Goal: Find specific page/section: Find specific page/section

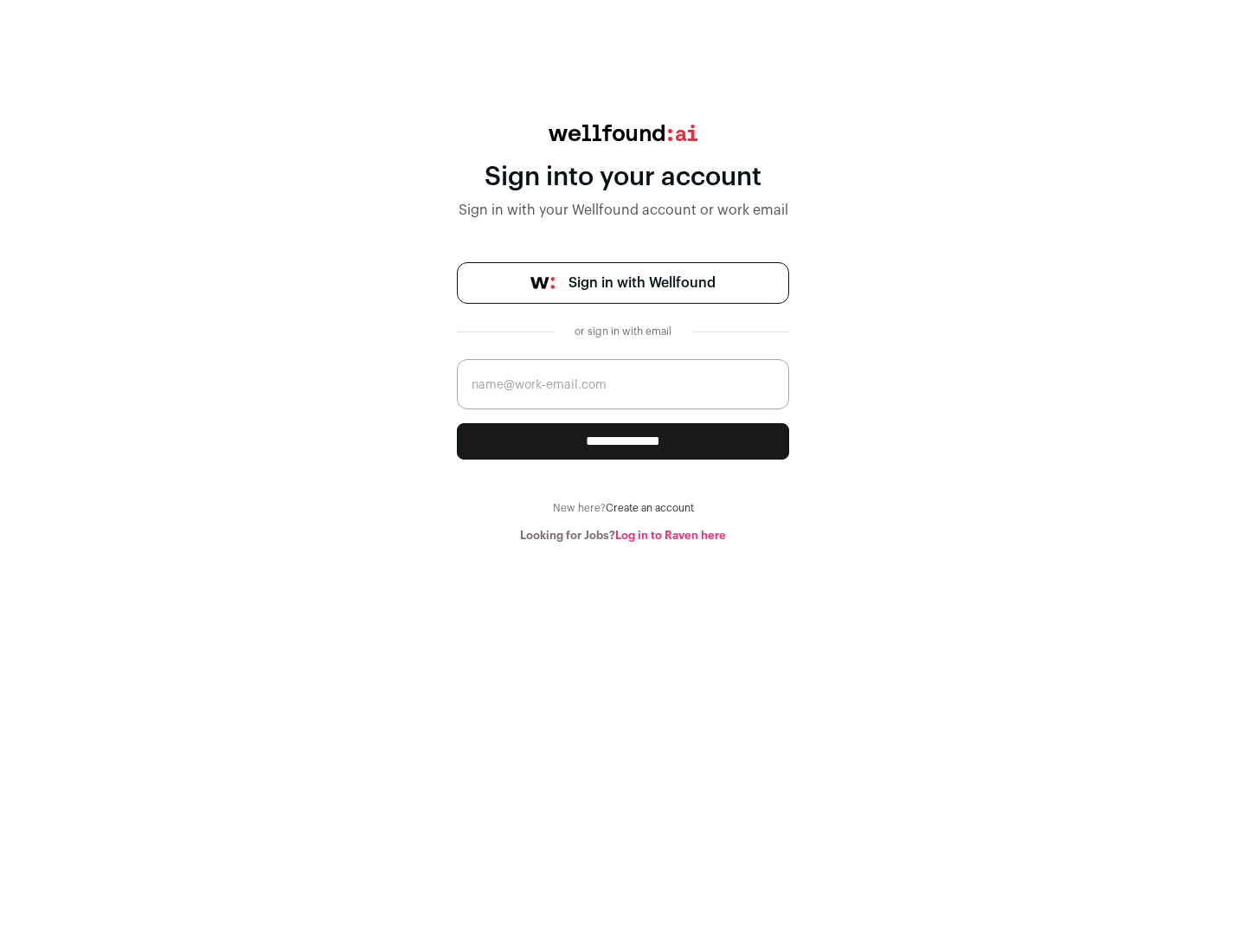
click at [641, 283] on span "Sign in with Wellfound" at bounding box center [642, 282] width 147 height 20
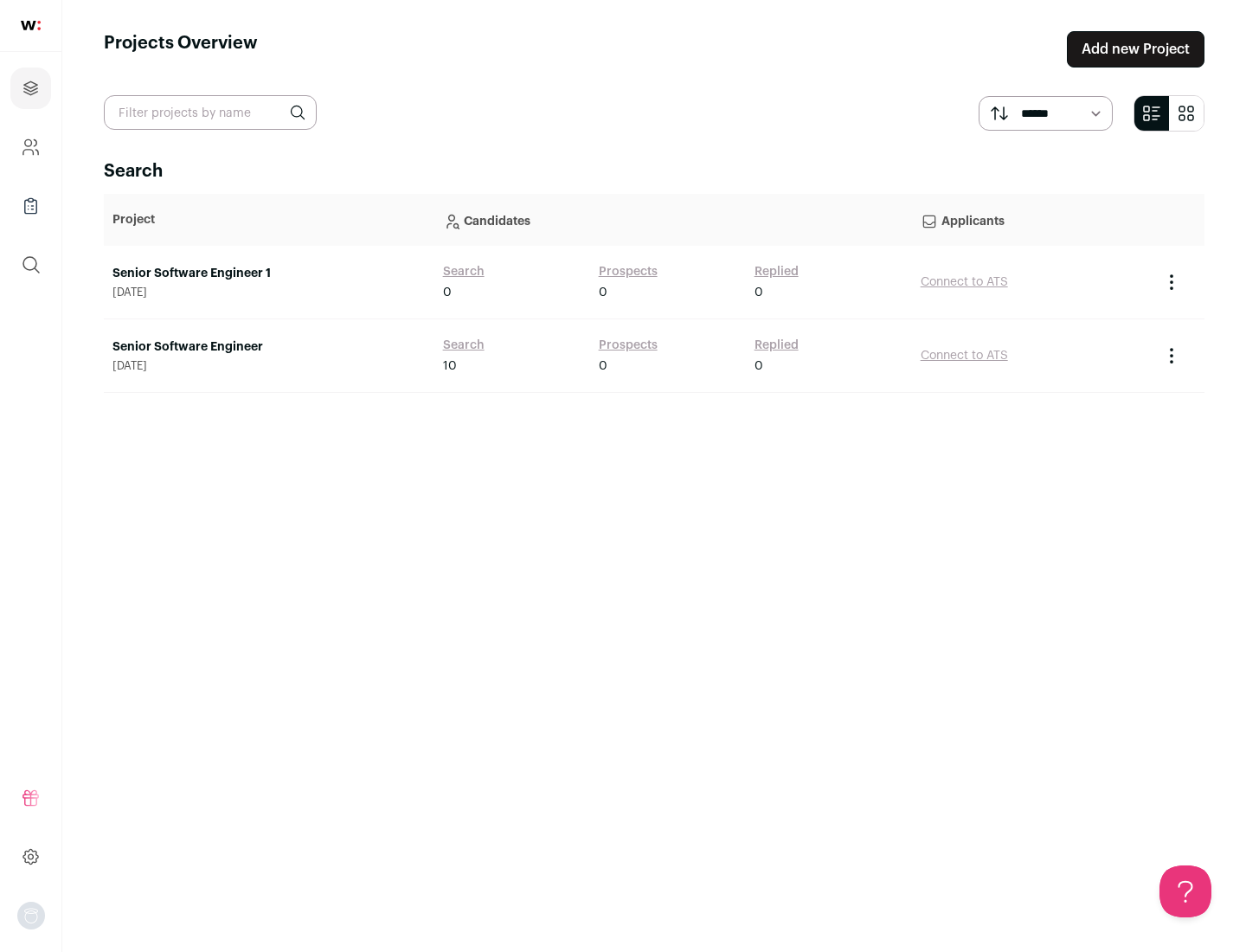
click at [269, 347] on link "Senior Software Engineer" at bounding box center [269, 347] width 313 height 17
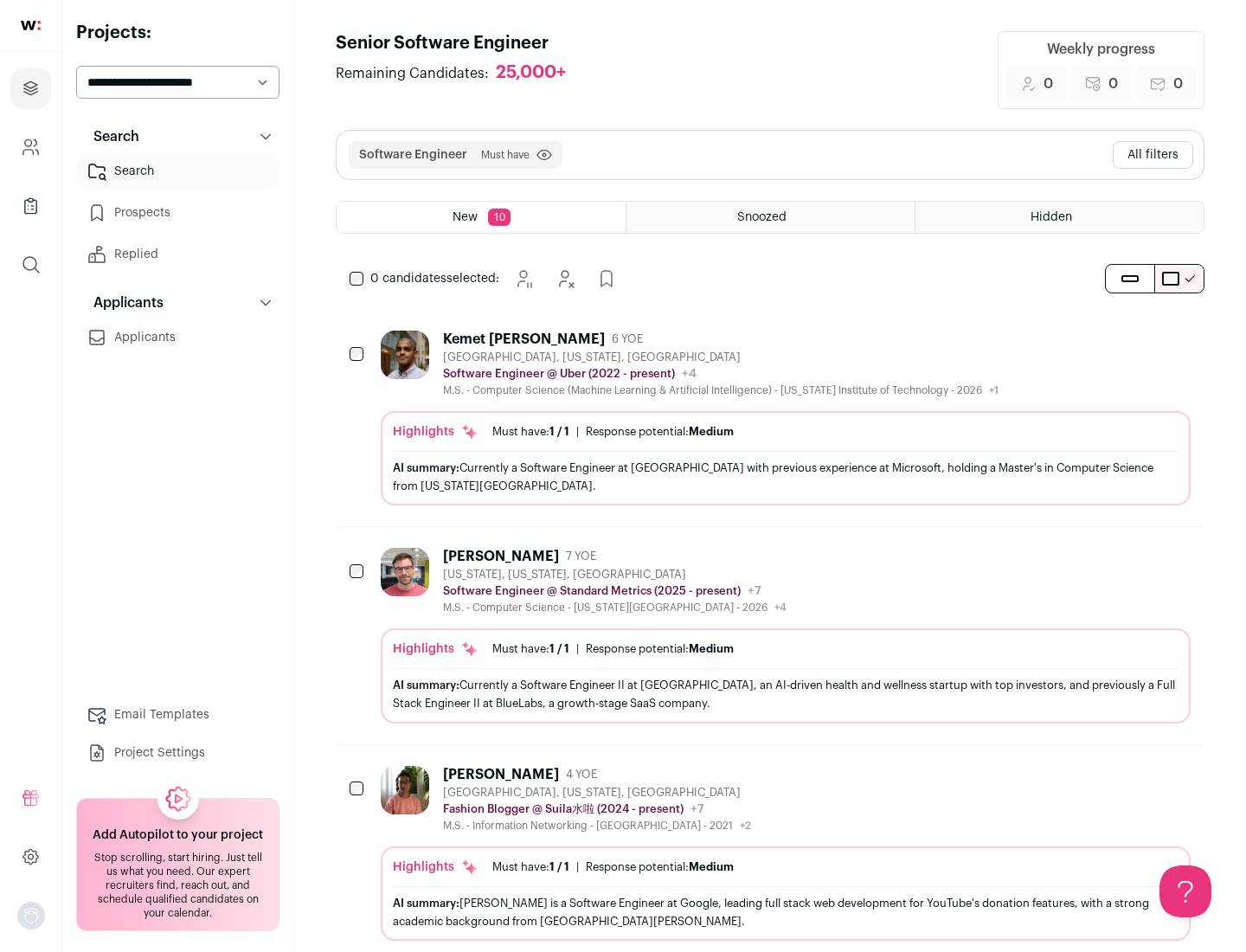
click at [770, 418] on div "Highlights Must have: 1 / 1 How many must haves have been fulfilled? | Response…" at bounding box center [785, 458] width 810 height 94
